Goal: Task Accomplishment & Management: Manage account settings

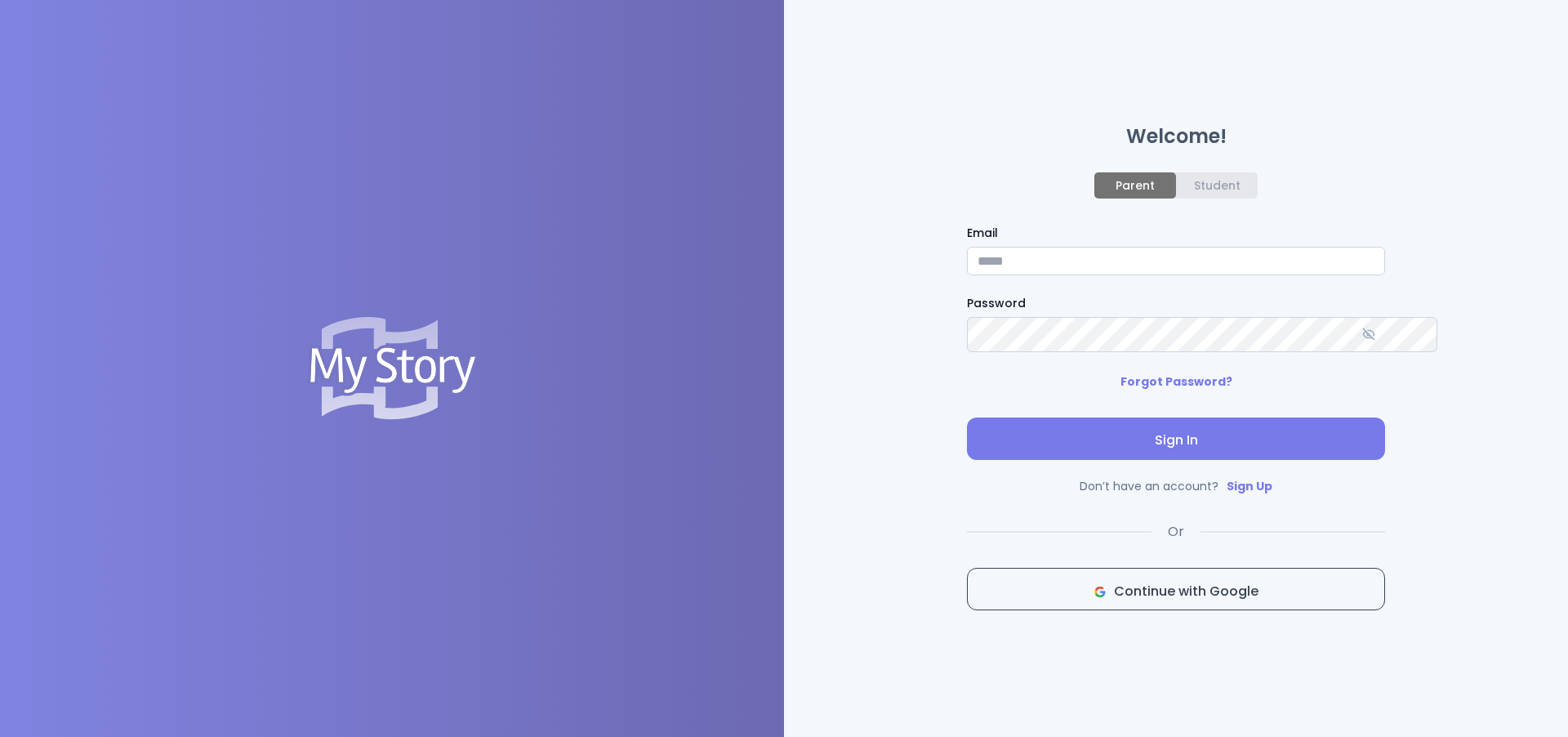
click at [1029, 254] on input "Email" at bounding box center [1175, 261] width 418 height 28
type input "**********"
click at [1119, 434] on button "Sign In" at bounding box center [1175, 439] width 418 height 42
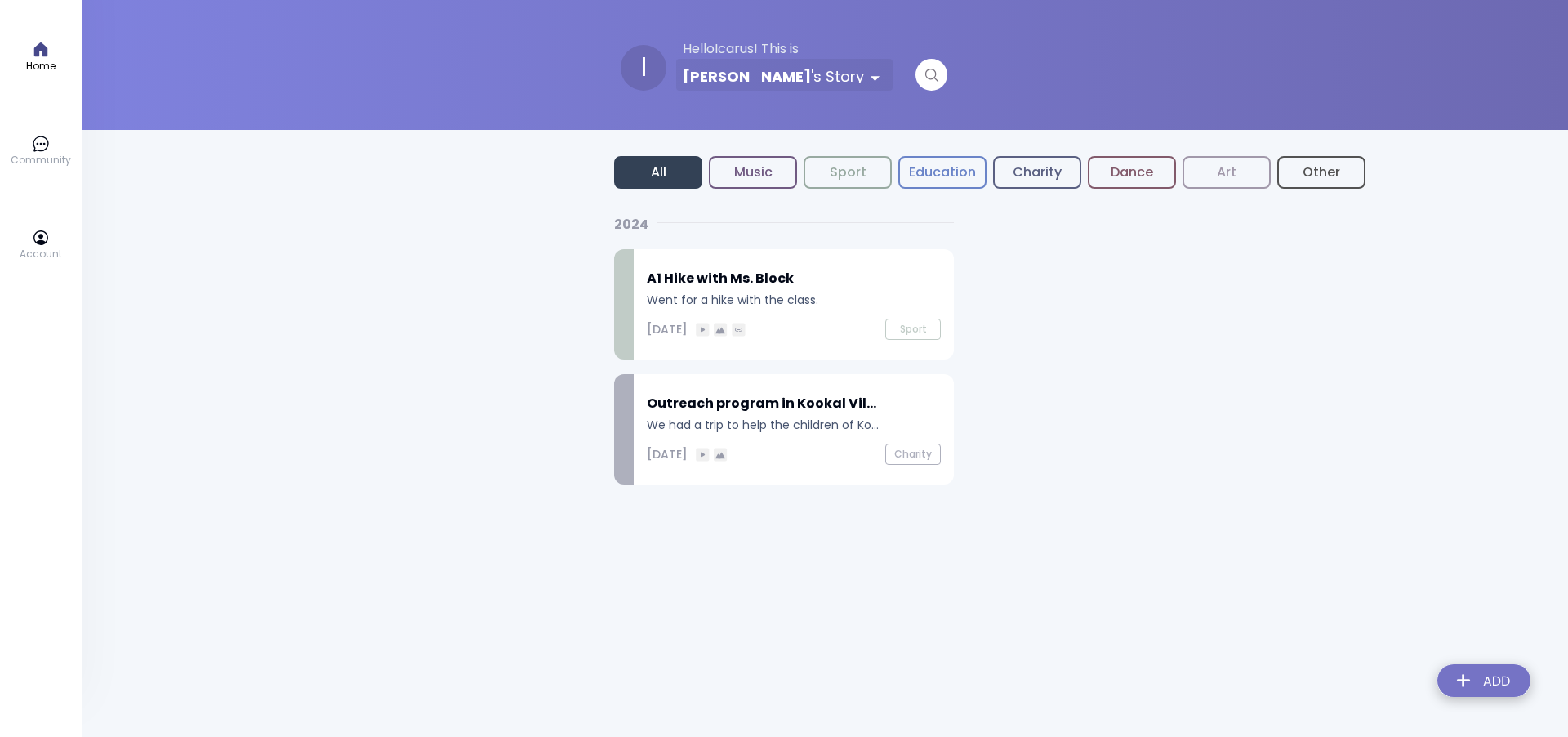
click at [34, 149] on icon at bounding box center [40, 144] width 15 height 15
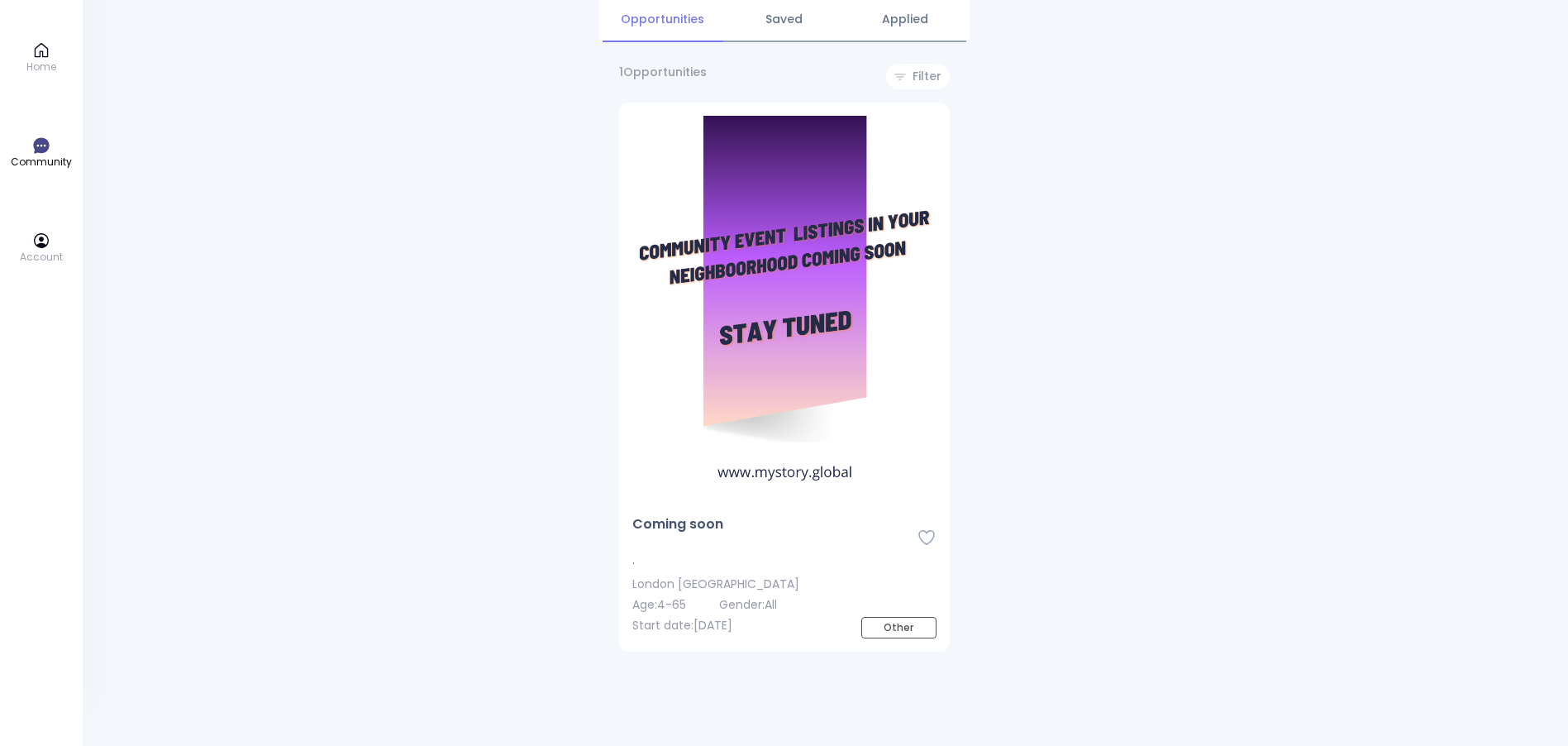
click at [53, 45] on link "Home" at bounding box center [41, 57] width 29 height 33
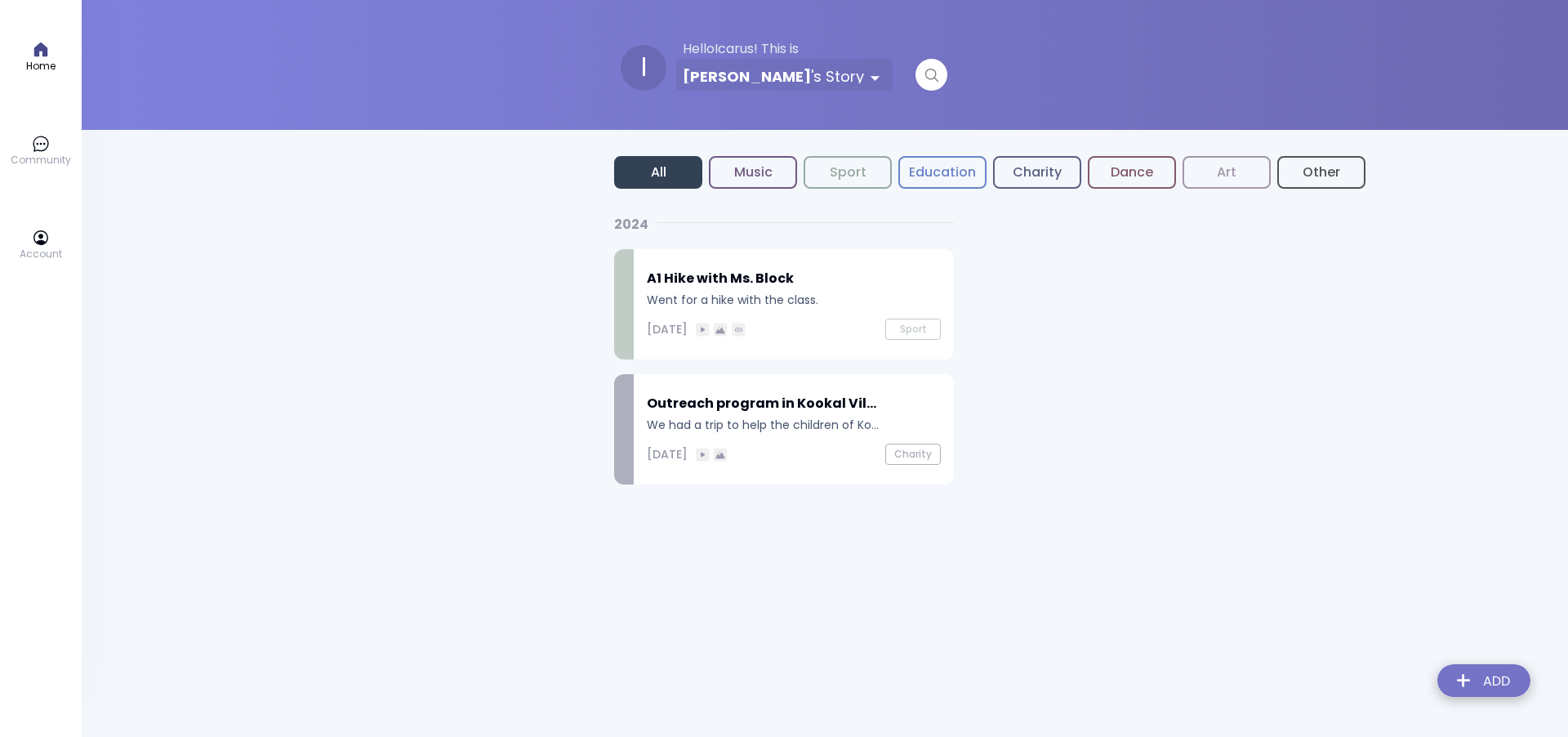
click at [813, 318] on div "A1 Hike with Ms. Block Went for a hike with the class. [DATE] Sport" at bounding box center [794, 304] width 320 height 110
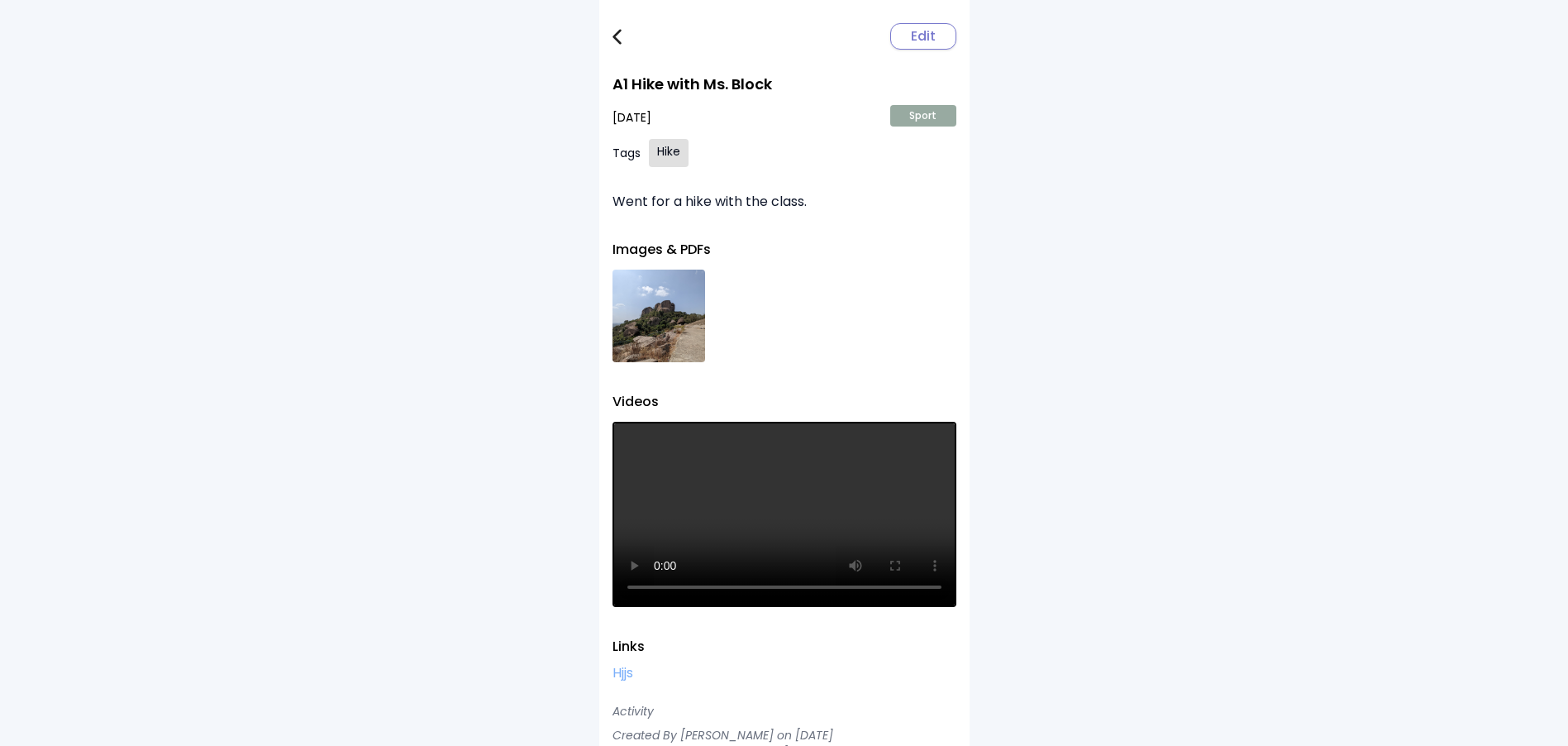
click at [935, 37] on span "Edit" at bounding box center [923, 37] width 25 height 20
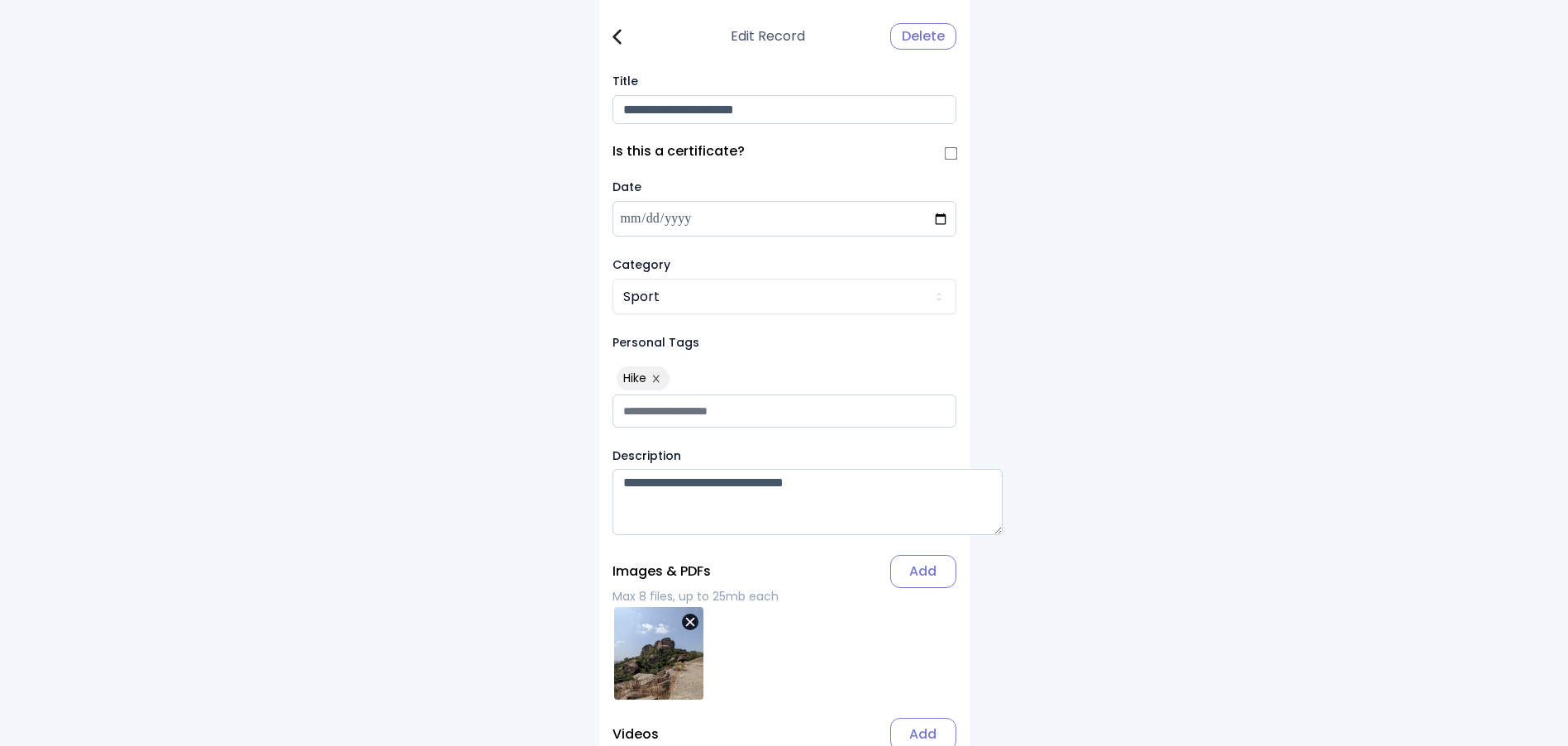
click at [952, 37] on div "Delete" at bounding box center [923, 37] width 66 height 27
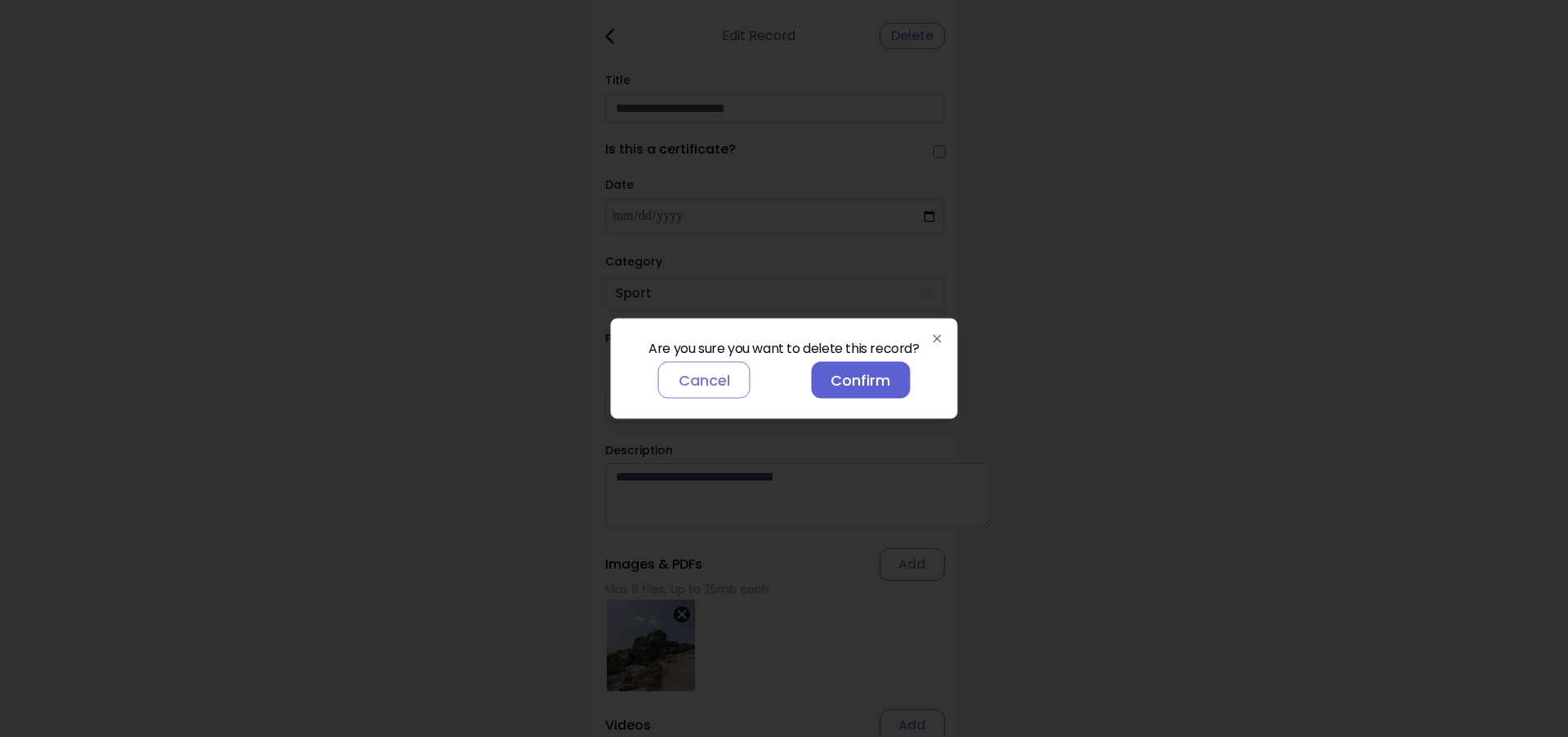
click at [870, 397] on button "Confirm" at bounding box center [860, 380] width 99 height 37
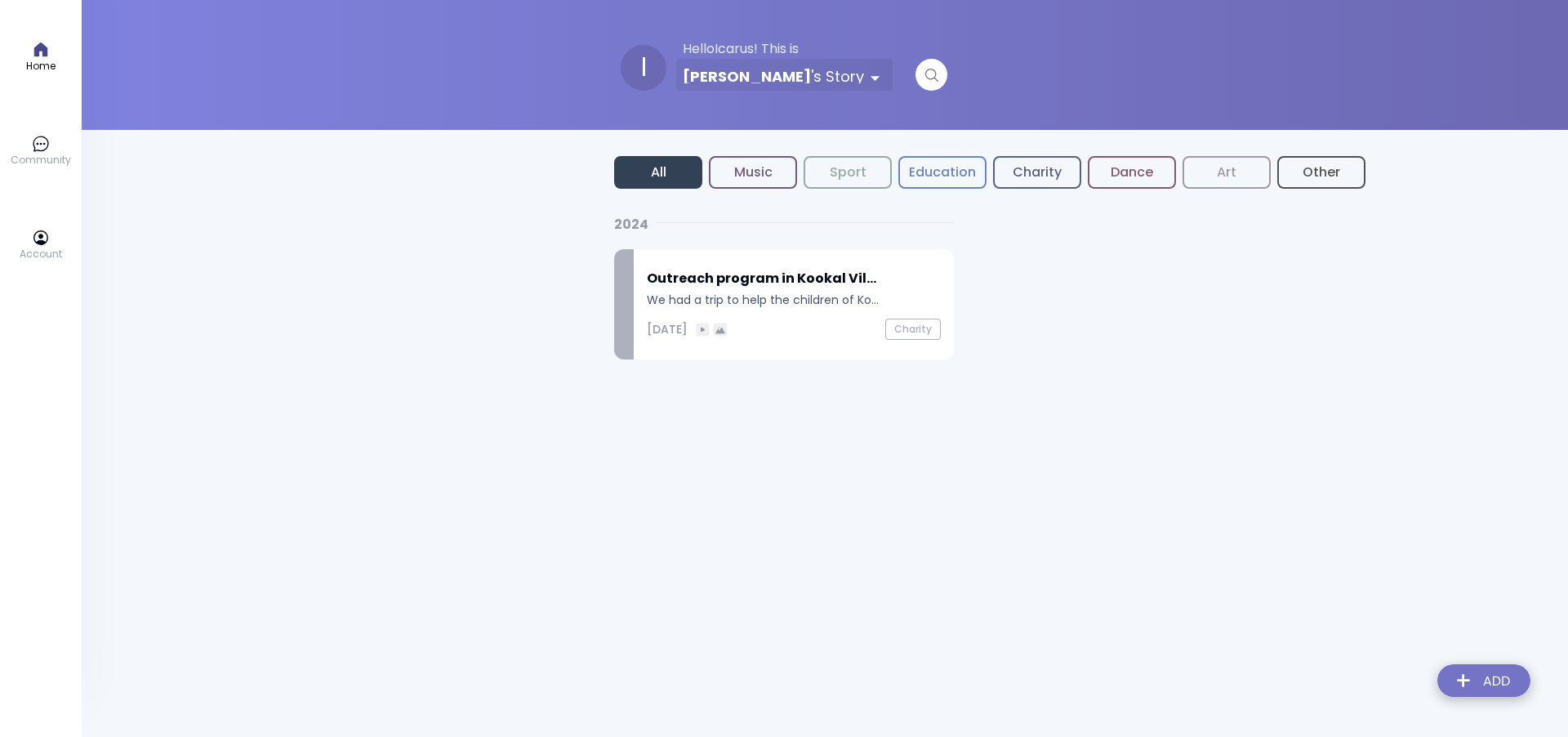
click at [782, 309] on p "We had a trip to help the children of Ko..." at bounding box center [794, 299] width 294 height 17
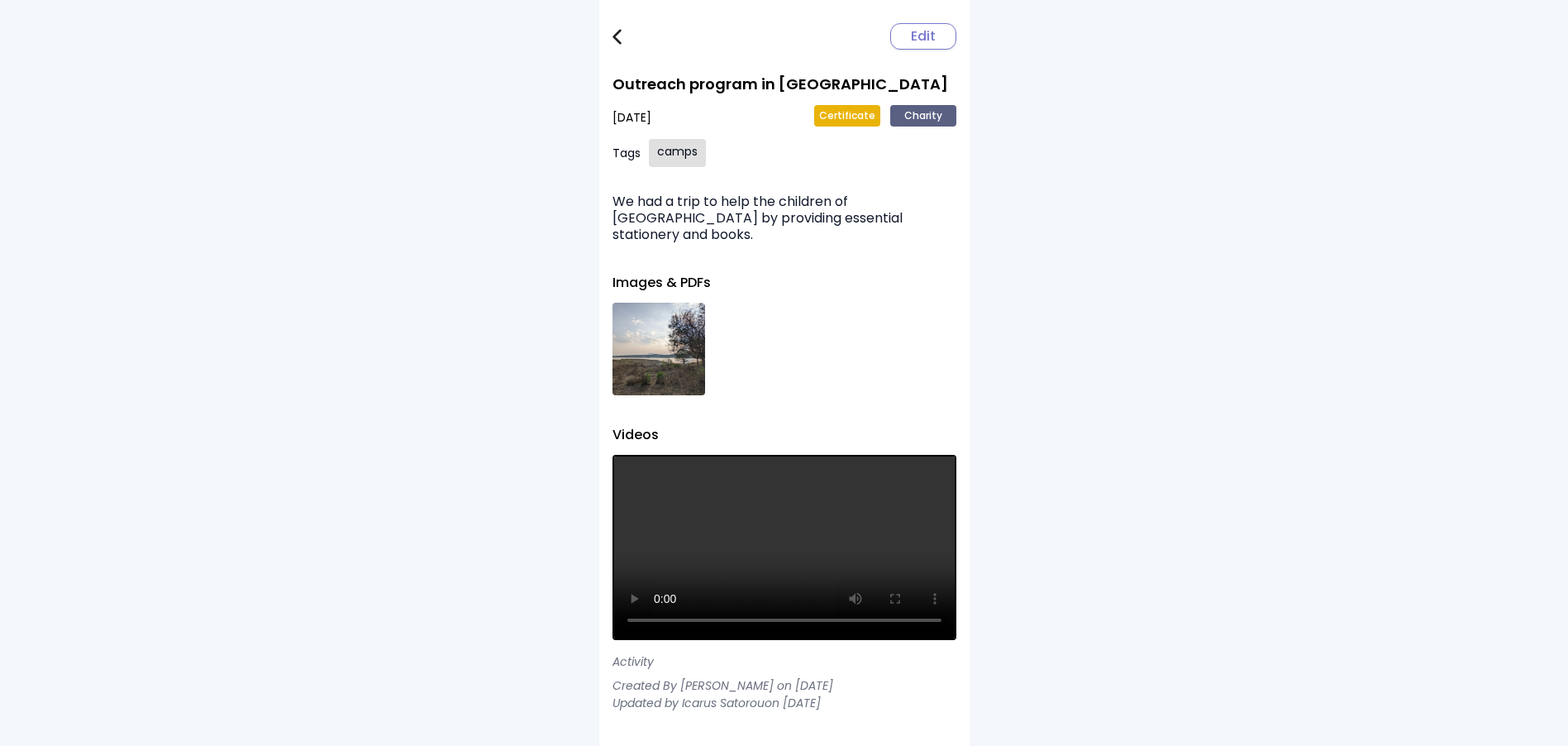
click at [612, 31] on img at bounding box center [617, 37] width 9 height 16
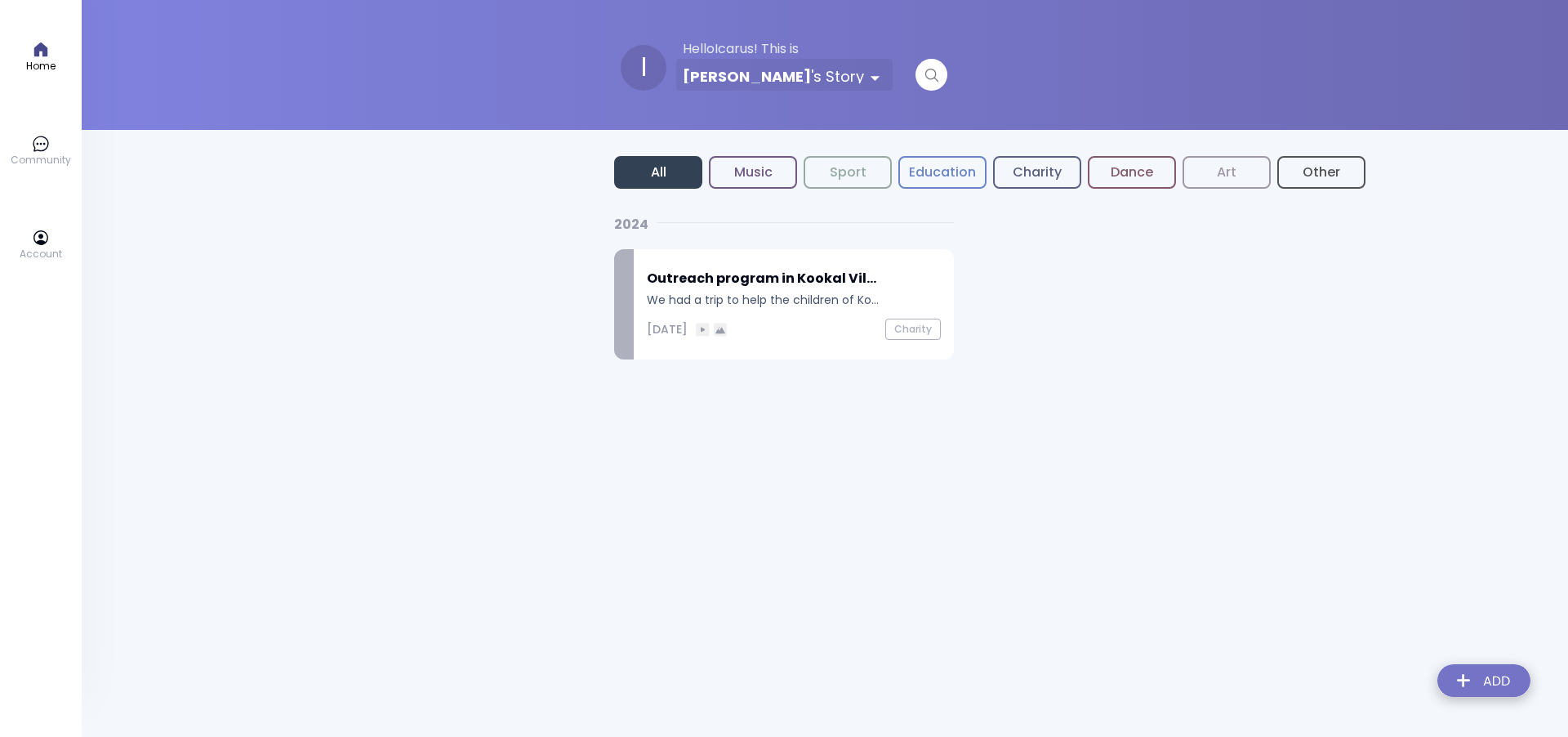
click at [40, 248] on p "Account" at bounding box center [40, 254] width 42 height 15
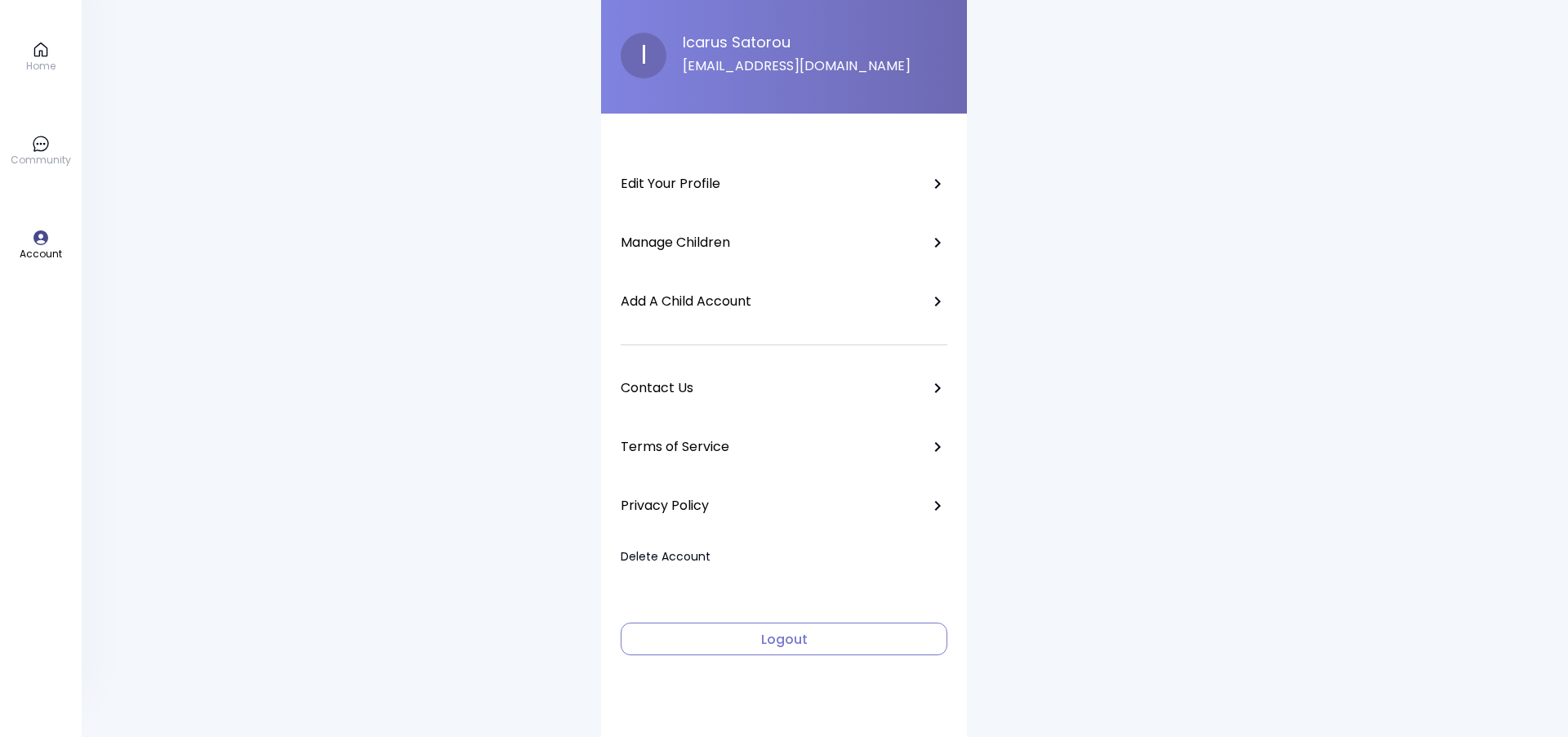
click at [749, 648] on span "Logout" at bounding box center [784, 639] width 312 height 19
